Goal: Find specific page/section: Locate item on page

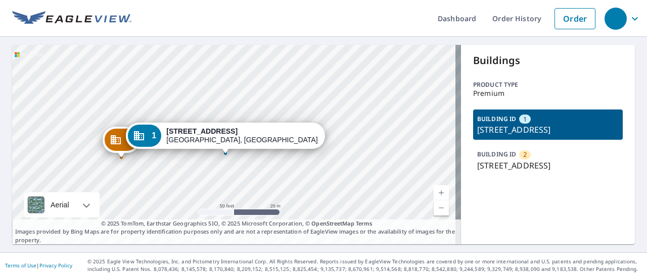
drag, startPoint x: 353, startPoint y: 132, endPoint x: 308, endPoint y: 166, distance: 56.3
click at [308, 166] on div "2 913 Niobrara Ave Hemingford, NE 69348 1 901 Niobrara Ave Hemingford, NE 69348" at bounding box center [236, 145] width 449 height 200
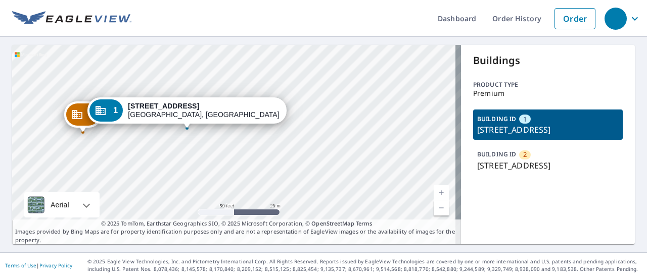
drag, startPoint x: 319, startPoint y: 167, endPoint x: 281, endPoint y: 142, distance: 45.5
click at [281, 142] on div "2 913 Niobrara Ave Hemingford, NE 69348 1 901 Niobrara Ave Hemingford, NE 69348" at bounding box center [236, 145] width 449 height 200
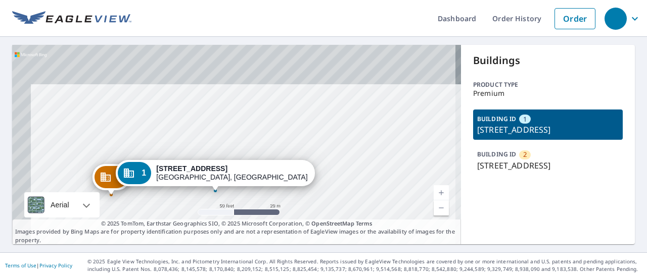
drag, startPoint x: 295, startPoint y: 73, endPoint x: 323, endPoint y: 136, distance: 68.7
click at [323, 136] on div "2 913 Niobrara Ave Hemingford, NE 69348 1 901 Niobrara Ave Hemingford, NE 69348" at bounding box center [236, 145] width 449 height 200
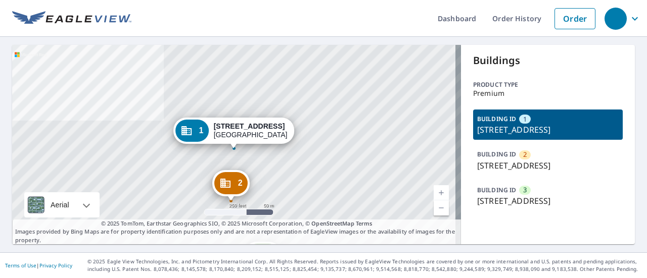
scroll to position [11, 0]
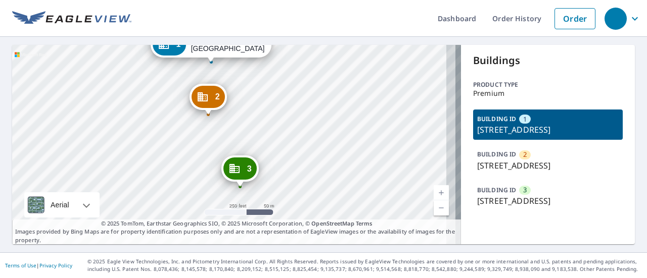
drag, startPoint x: 259, startPoint y: 181, endPoint x: 236, endPoint y: 95, distance: 89.3
click at [236, 95] on div "2 [STREET_ADDRESS] 3 [STREET_ADDRESS] 1 [STREET_ADDRESS]" at bounding box center [236, 145] width 449 height 200
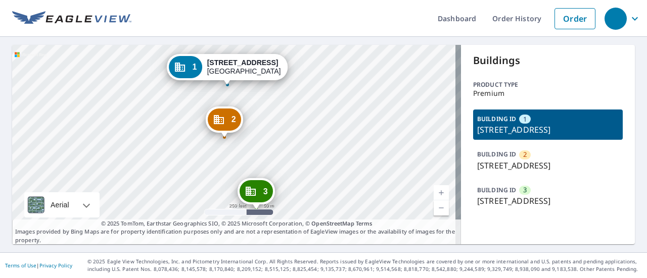
drag, startPoint x: 336, startPoint y: 160, endPoint x: 353, endPoint y: 182, distance: 27.9
click at [353, 182] on div "2 7310 Westfield Plaza Dr Belleville, IL 62223 3 7230 Westfield Plaza Dr Bellev…" at bounding box center [236, 145] width 449 height 200
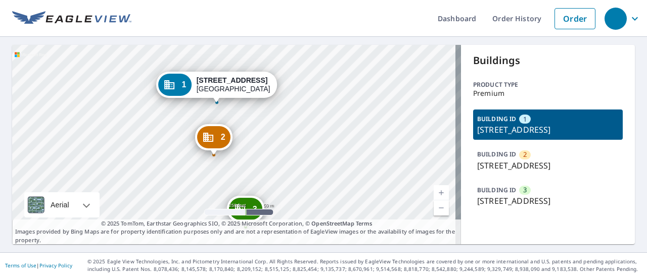
drag, startPoint x: 259, startPoint y: 102, endPoint x: 248, endPoint y: 120, distance: 20.6
click at [248, 120] on div "2 7310 Westfield Plaza Dr Belleville, IL 62223 3 7230 Westfield Plaza Dr Bellev…" at bounding box center [236, 145] width 449 height 200
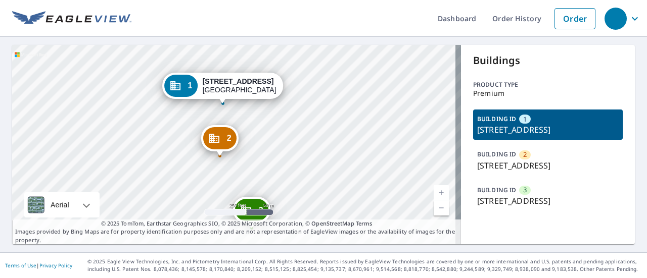
drag, startPoint x: 239, startPoint y: 121, endPoint x: 246, endPoint y: 124, distance: 6.6
click at [246, 124] on div "2 7310 Westfield Plaza Dr Belleville, IL 62223 3 7230 Westfield Plaza Dr Bellev…" at bounding box center [236, 145] width 449 height 200
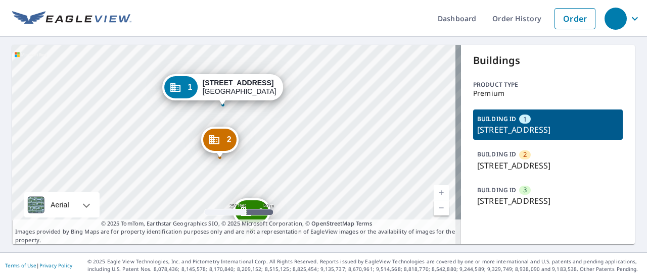
drag, startPoint x: 551, startPoint y: 120, endPoint x: 455, endPoint y: 116, distance: 95.5
click at [461, 116] on div "Buildings Product type Premium BUILDING ID 1 7330 Westfield Plaza Dr, Bellevill…" at bounding box center [548, 145] width 174 height 200
copy p "7330 Westfield Plaza"
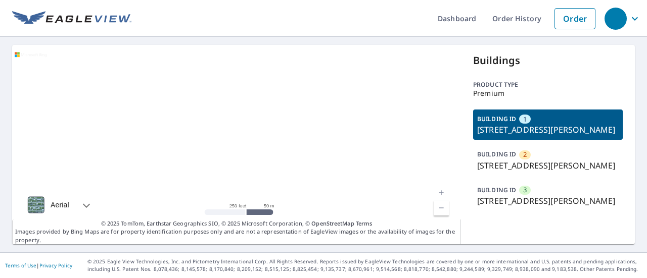
scroll to position [11, 0]
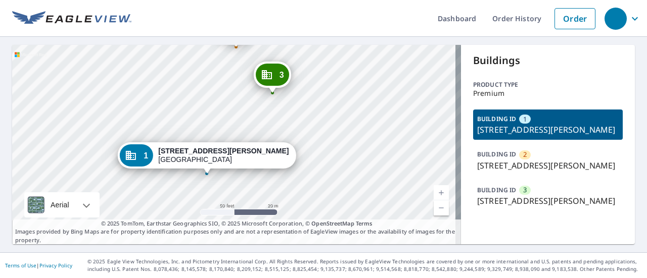
drag, startPoint x: 405, startPoint y: 102, endPoint x: 266, endPoint y: 111, distance: 139.7
click at [266, 111] on div "2 3806 Eiler St Saint Louis, MO 63116 3 3771 Eiler St Saint Louis, MO 63116 1 3…" at bounding box center [236, 145] width 449 height 200
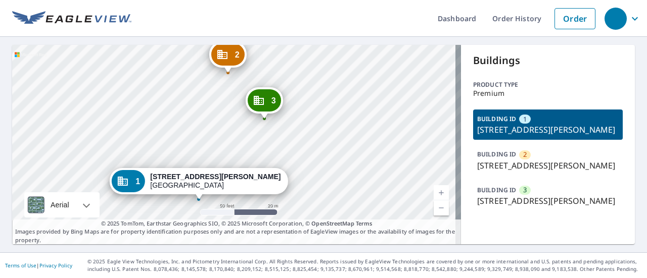
drag, startPoint x: 308, startPoint y: 69, endPoint x: 300, endPoint y: 95, distance: 27.0
click at [300, 95] on div "2 3806 Eiler St Saint Louis, MO 63116 3 3771 Eiler St Saint Louis, MO 63116 1 3…" at bounding box center [236, 145] width 449 height 200
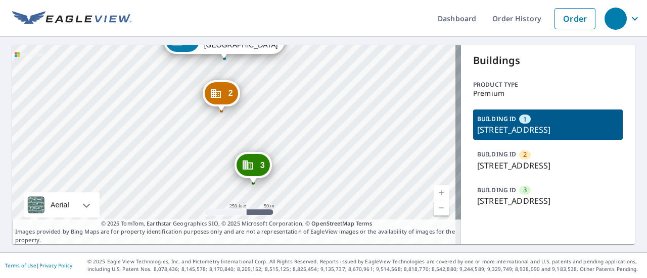
drag, startPoint x: 298, startPoint y: 188, endPoint x: 288, endPoint y: 99, distance: 90.4
click at [288, 99] on div "2 [STREET_ADDRESS] 3 [STREET_ADDRESS] 1 [STREET_ADDRESS]" at bounding box center [236, 145] width 449 height 200
click at [526, 237] on div "Buildings Product type Premium BUILDING ID 1 [STREET_ADDRESS] BUILDING ID [GEOG…" at bounding box center [548, 145] width 174 height 200
drag, startPoint x: 514, startPoint y: 131, endPoint x: 467, endPoint y: 117, distance: 49.5
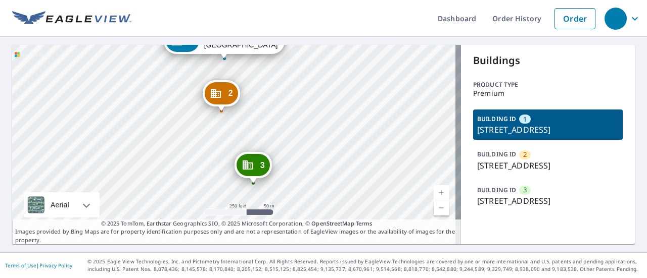
click at [473, 117] on div "BUILDING ID 1 [STREET_ADDRESS]" at bounding box center [548, 125] width 150 height 30
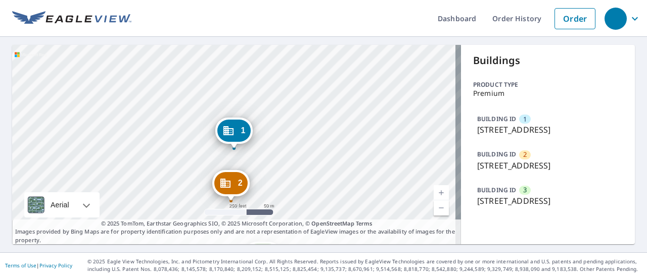
copy p "[STREET_ADDRESS]"
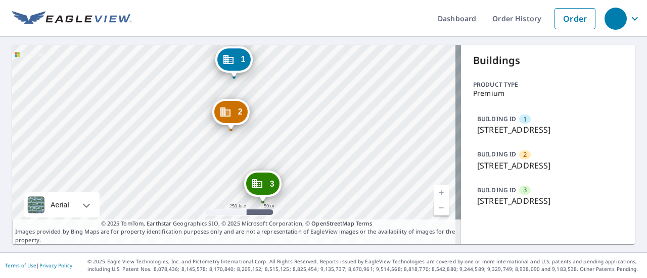
drag, startPoint x: 272, startPoint y: 156, endPoint x: 272, endPoint y: 84, distance: 71.2
click at [272, 84] on div "2 7310 Westfield Plaza Dr Belleville, IL 62223 3 7230 Westfield Plaza Dr Bellev…" at bounding box center [236, 145] width 449 height 200
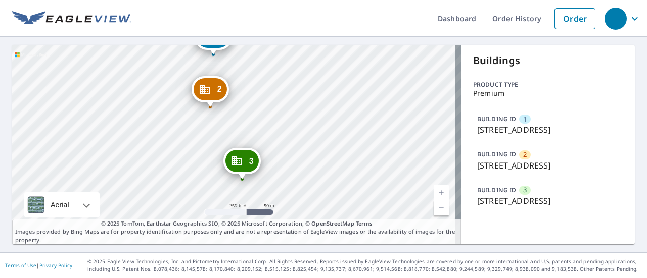
drag, startPoint x: 297, startPoint y: 140, endPoint x: 276, endPoint y: 117, distance: 30.8
click at [276, 117] on div "2 7310 Westfield Plaza Dr Belleville, IL 62223 3 7230 Westfield Plaza Dr Bellev…" at bounding box center [236, 145] width 449 height 200
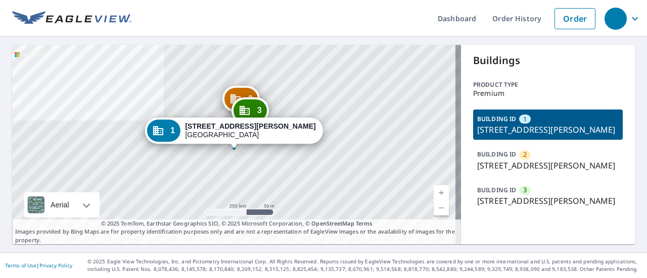
scroll to position [11, 0]
